Goal: Information Seeking & Learning: Learn about a topic

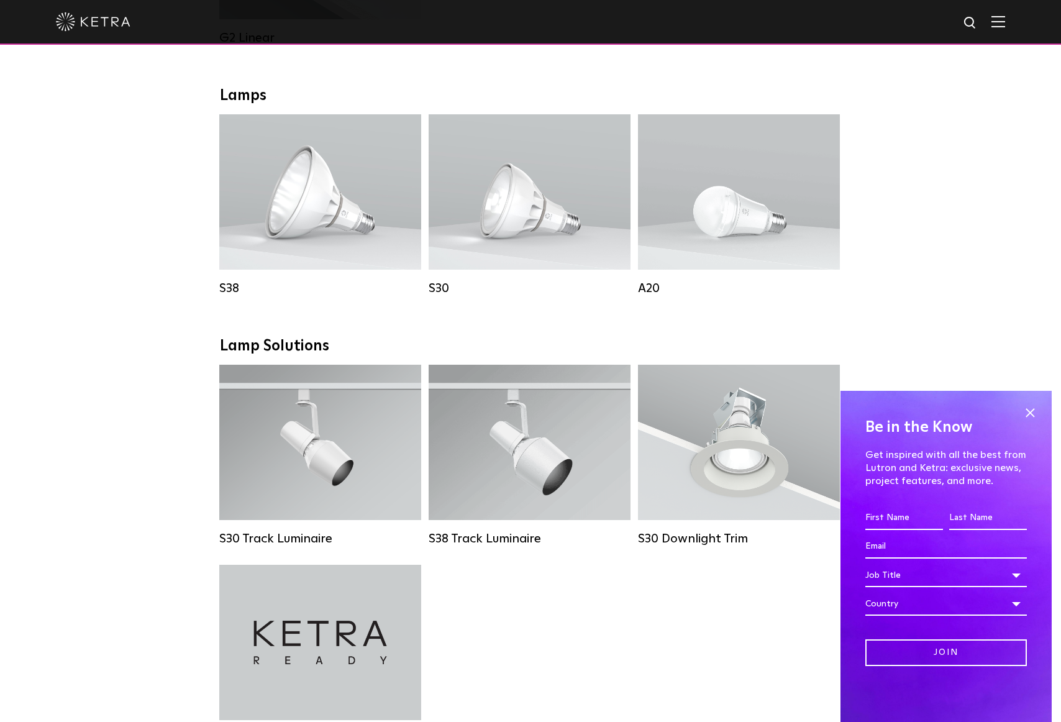
scroll to position [656, 0]
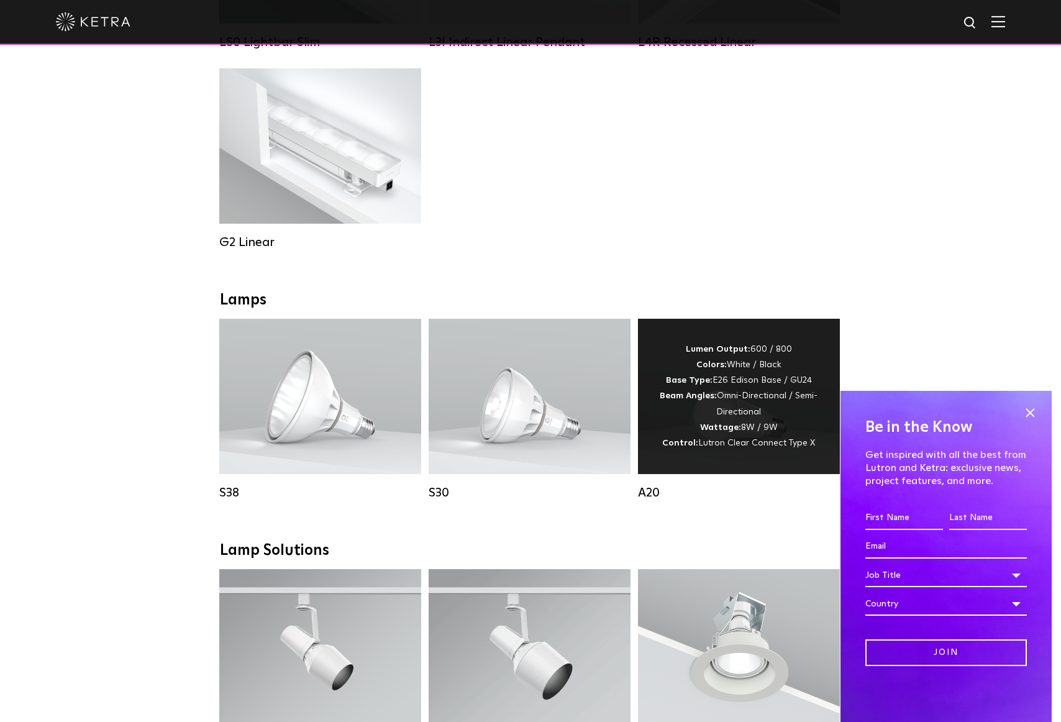
click at [770, 421] on div "Lumen Output: 600 / 800 Colors: White / Black Base Type: E26 Edison Base / GU24…" at bounding box center [739, 396] width 165 height 109
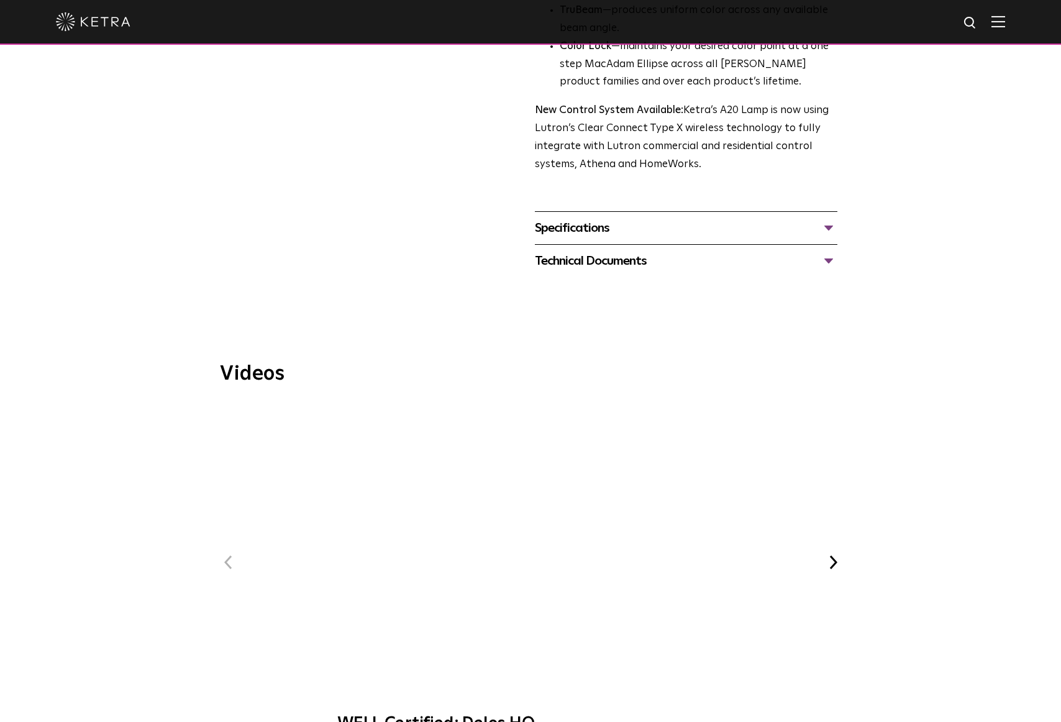
scroll to position [495, 0]
click at [579, 216] on div "Specifications" at bounding box center [686, 226] width 303 height 20
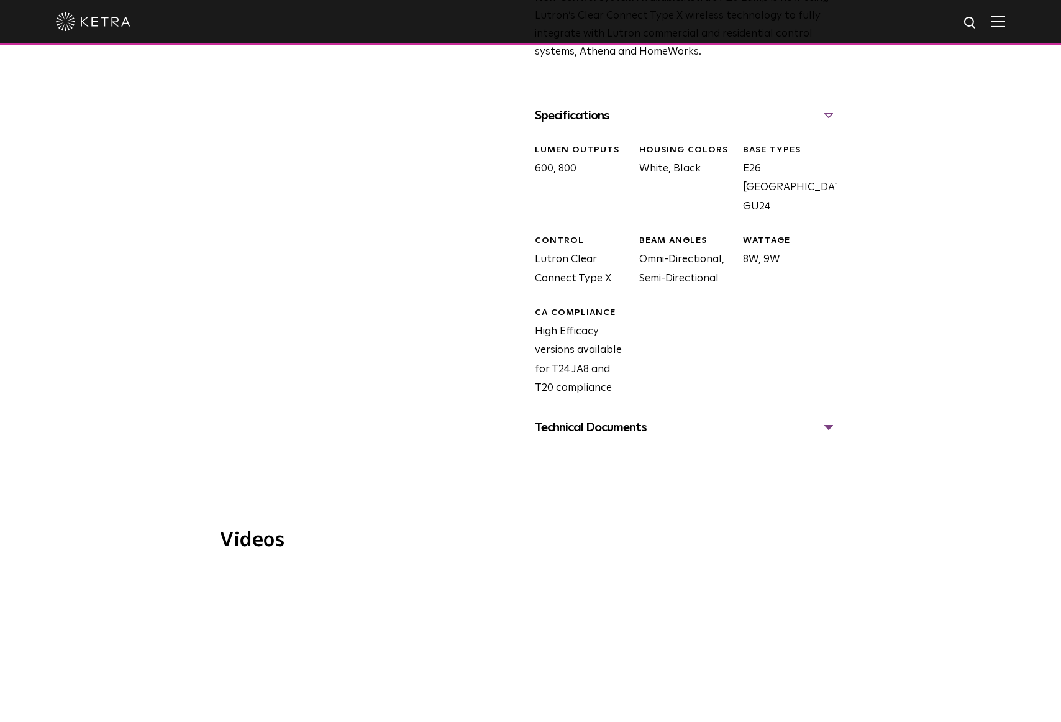
scroll to position [610, 0]
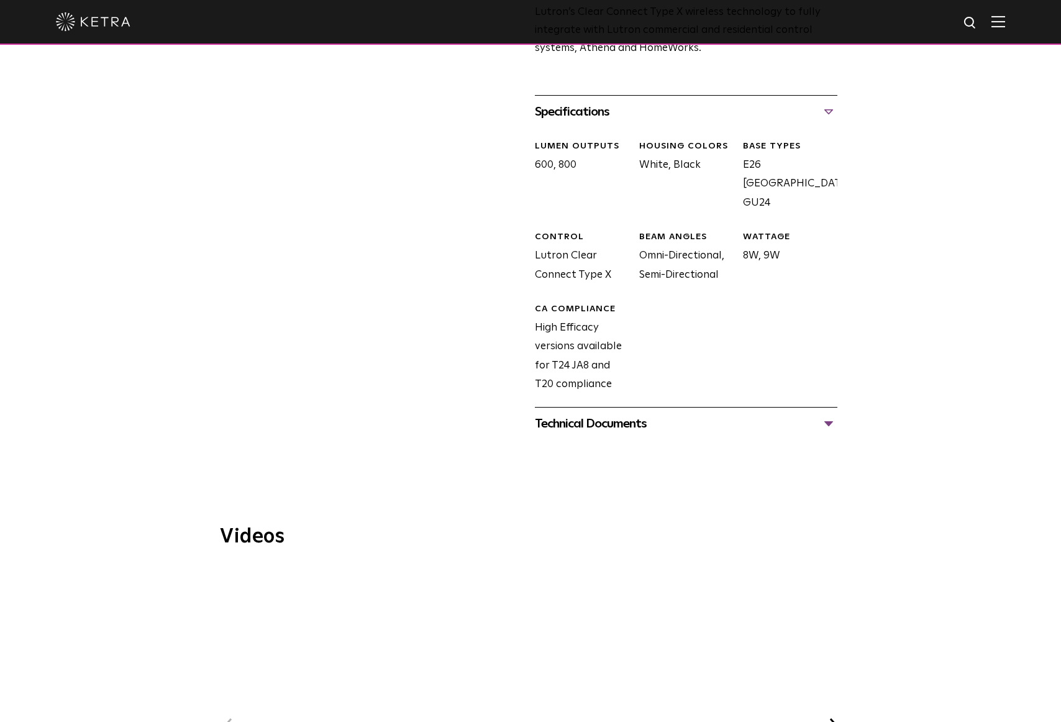
click at [596, 414] on div "Technical Documents" at bounding box center [686, 424] width 303 height 20
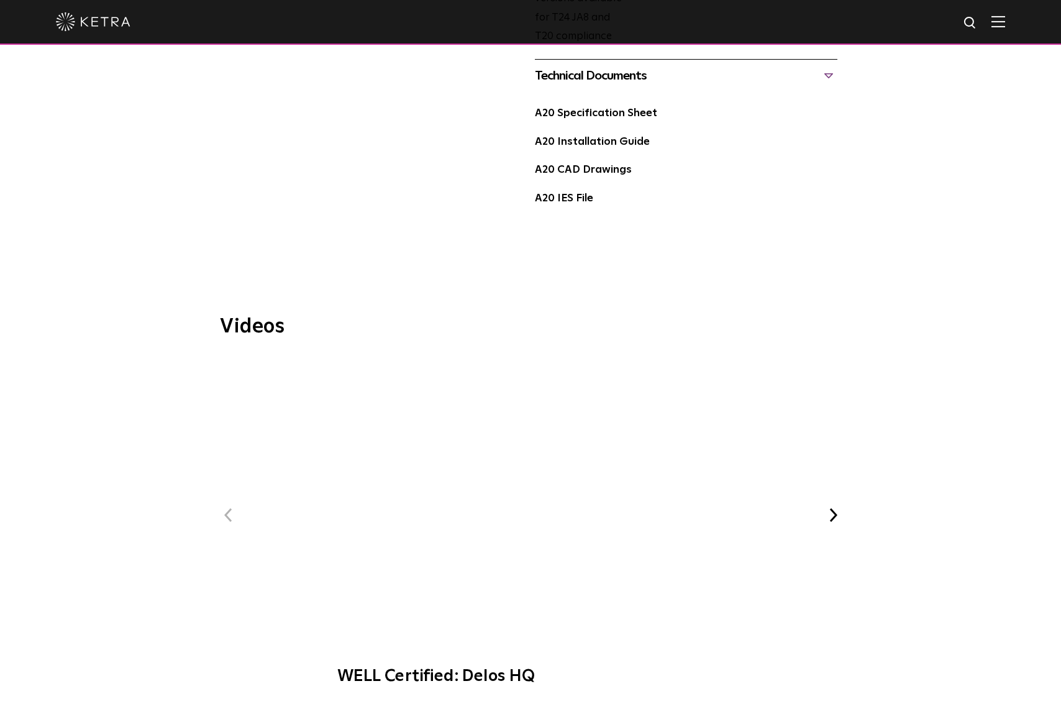
scroll to position [959, 0]
